Goal: Task Accomplishment & Management: Use online tool/utility

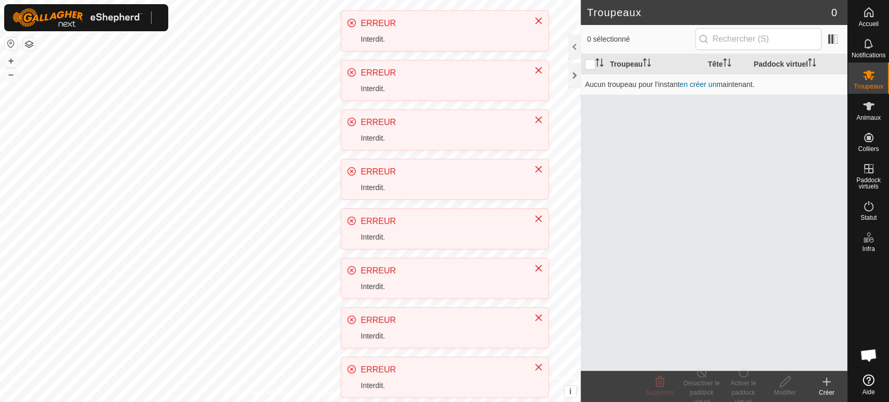
scroll to position [217, 0]
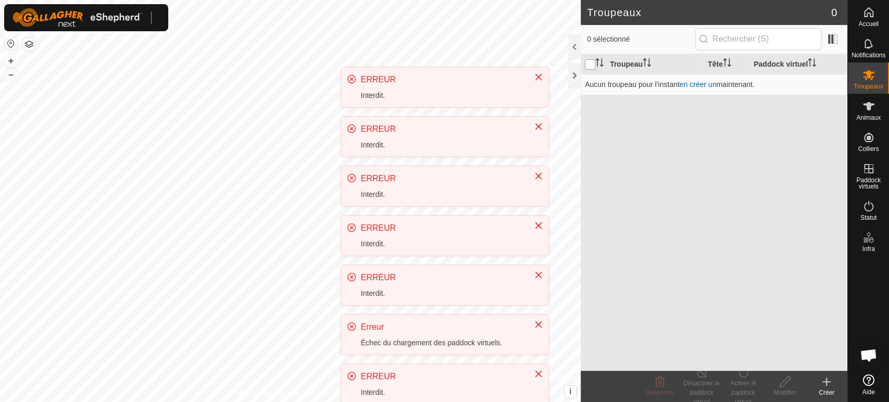
click at [587, 59] on input "checkbox" at bounding box center [590, 64] width 10 height 10
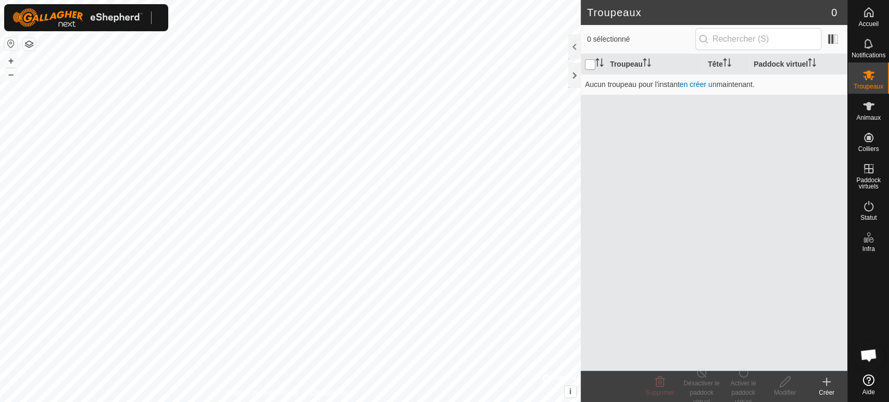
click at [590, 62] on input "checkbox" at bounding box center [590, 64] width 10 height 10
checkbox input "false"
click at [869, 106] on icon at bounding box center [868, 106] width 11 height 8
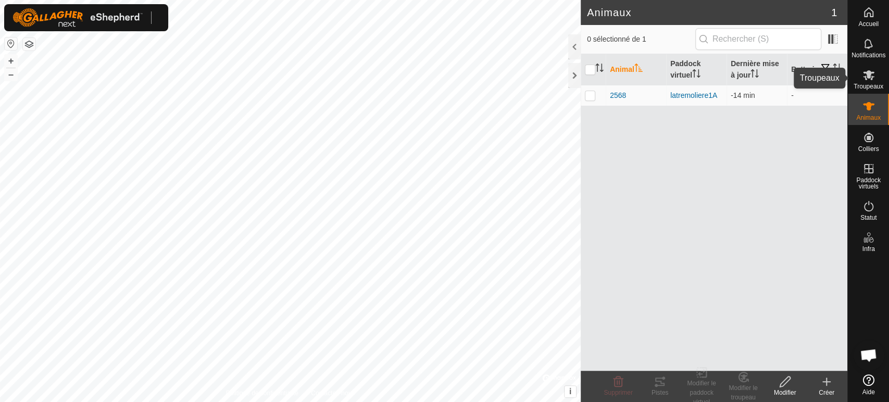
click at [871, 79] on icon at bounding box center [868, 75] width 12 height 12
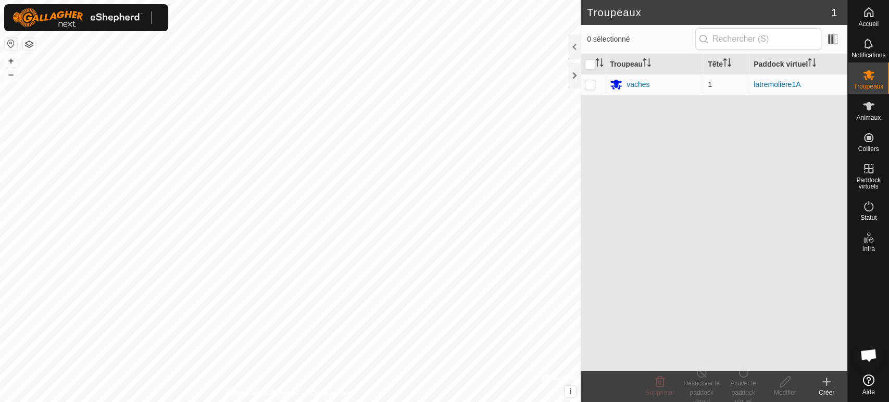
click at [590, 79] on td at bounding box center [592, 84] width 25 height 21
checkbox input "true"
click at [699, 386] on div "Désactiver le paddock virtuel" at bounding box center [701, 392] width 42 height 28
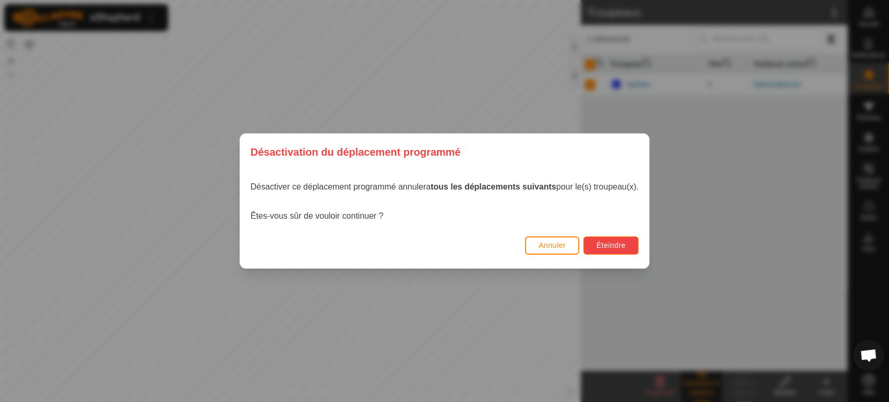
click at [625, 243] on span "Éteindre" at bounding box center [610, 245] width 29 height 8
